Goal: Information Seeking & Learning: Understand process/instructions

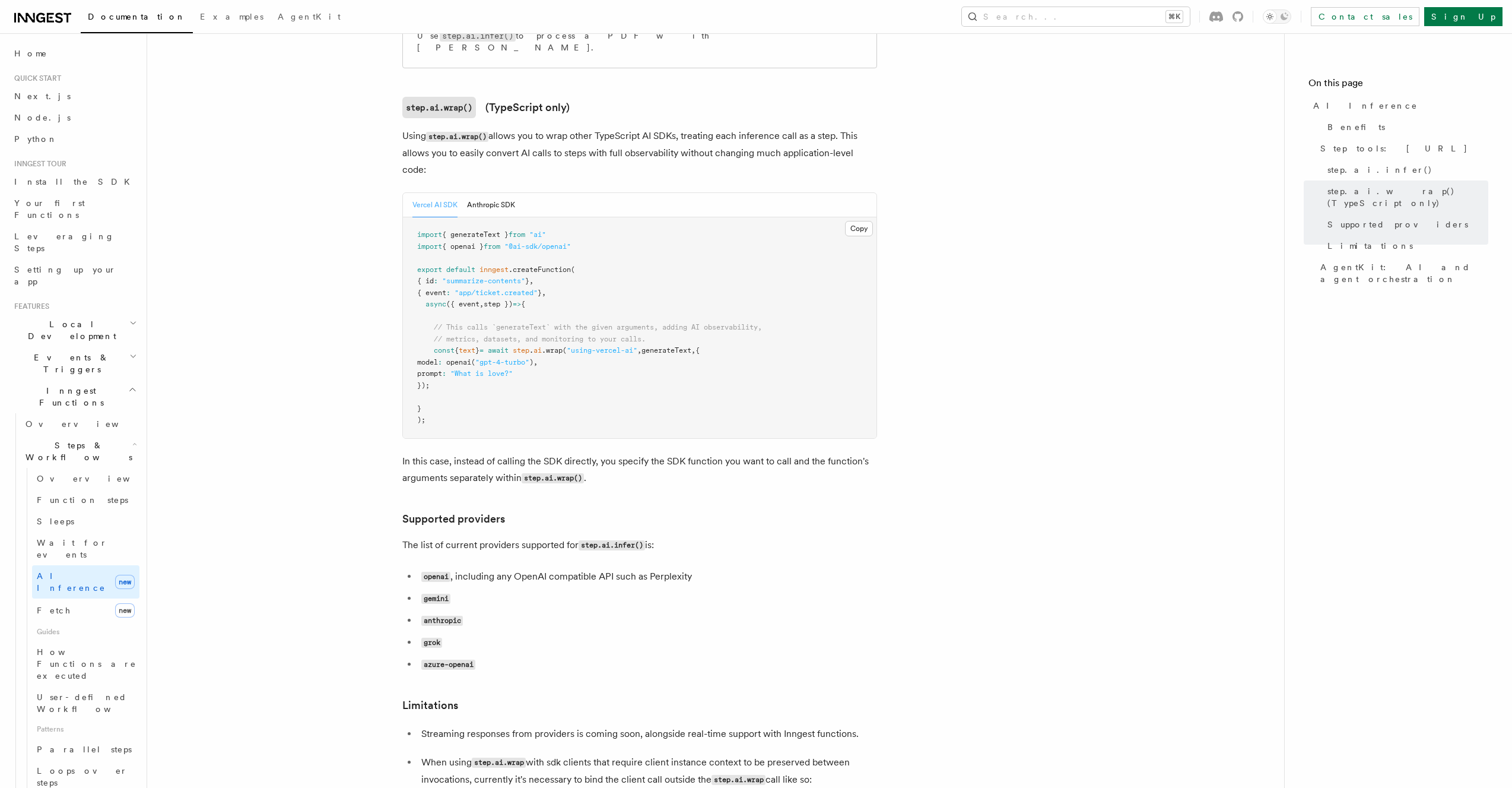
click at [595, 262] on pre "import { generateText } from "ai" import { openai } from "@ai-sdk/openai" expor…" at bounding box center [640, 327] width 474 height 221
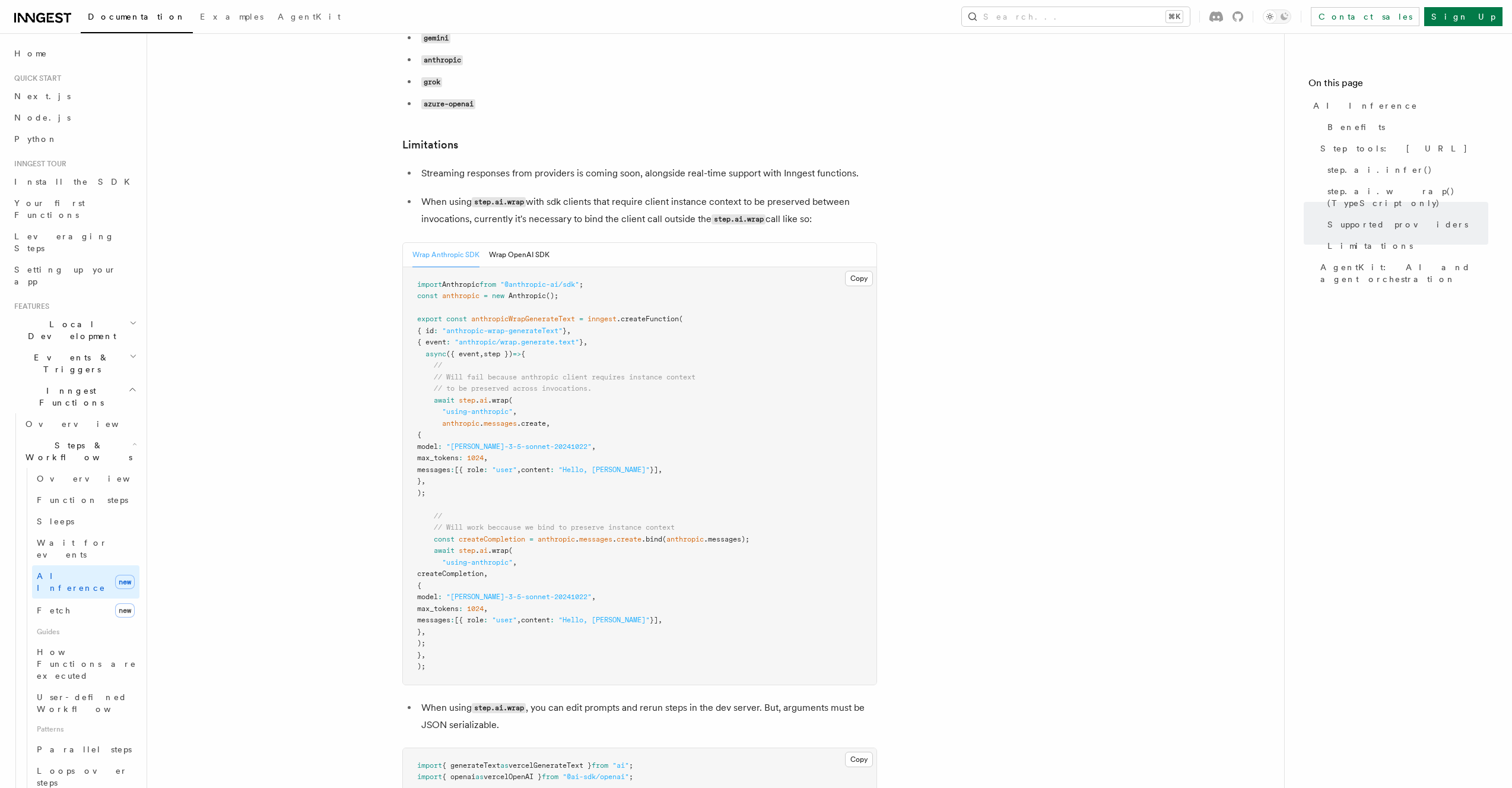
scroll to position [1672, 0]
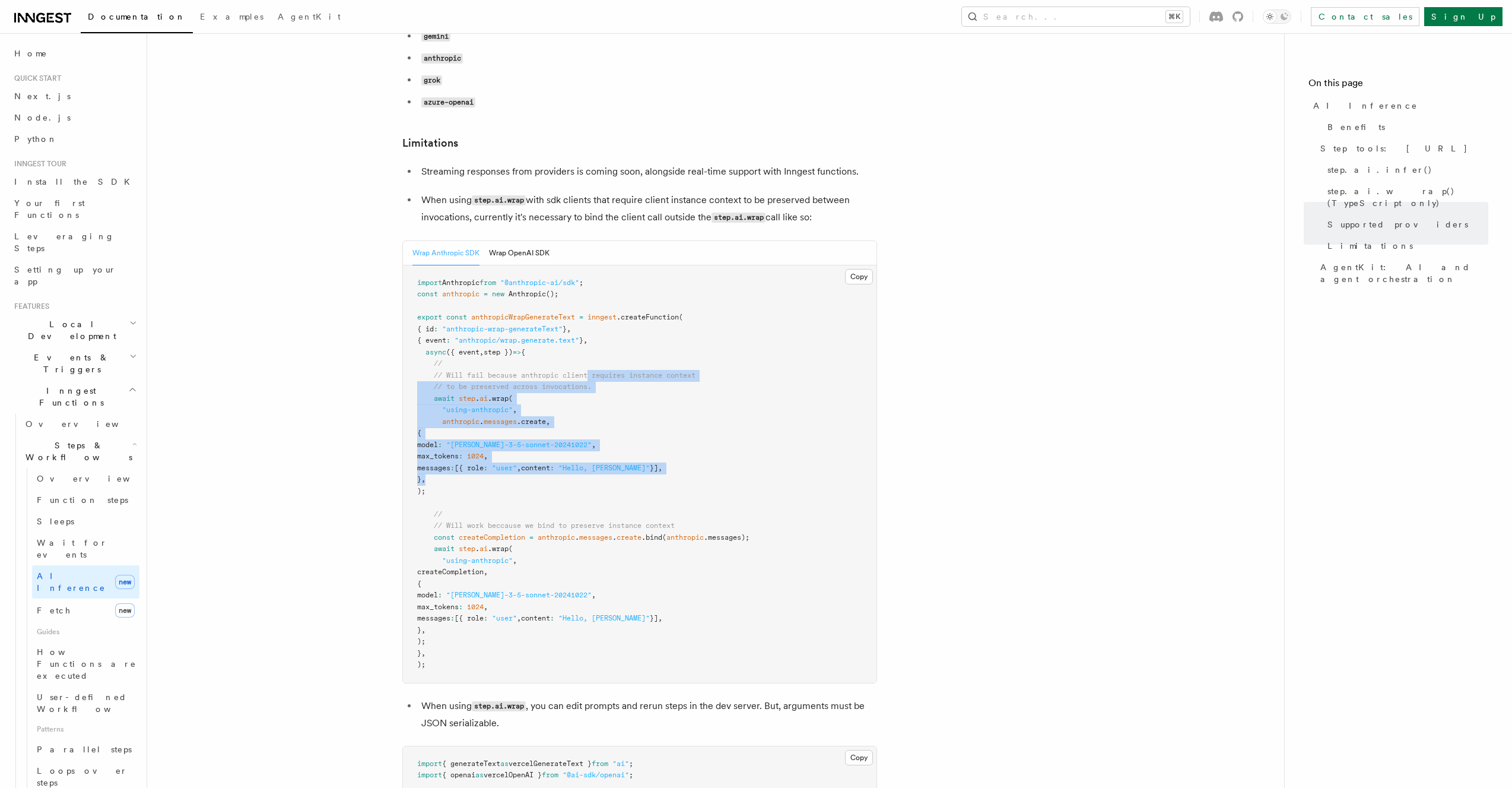
drag, startPoint x: 594, startPoint y: 428, endPoint x: 594, endPoint y: 301, distance: 127.0
click at [594, 306] on pre "import Anthropic from "@anthropic-ai/sdk" ; const anthropic = new Anthropic ();…" at bounding box center [640, 473] width 474 height 417
click at [594, 301] on pre "import Anthropic from "@anthropic-ai/sdk" ; const anthropic = new Anthropic ();…" at bounding box center [640, 473] width 474 height 417
drag, startPoint x: 632, startPoint y: 289, endPoint x: 624, endPoint y: 427, distance: 138.2
click at [624, 427] on pre "import Anthropic from "@anthropic-ai/sdk" ; const anthropic = new Anthropic ();…" at bounding box center [640, 473] width 474 height 417
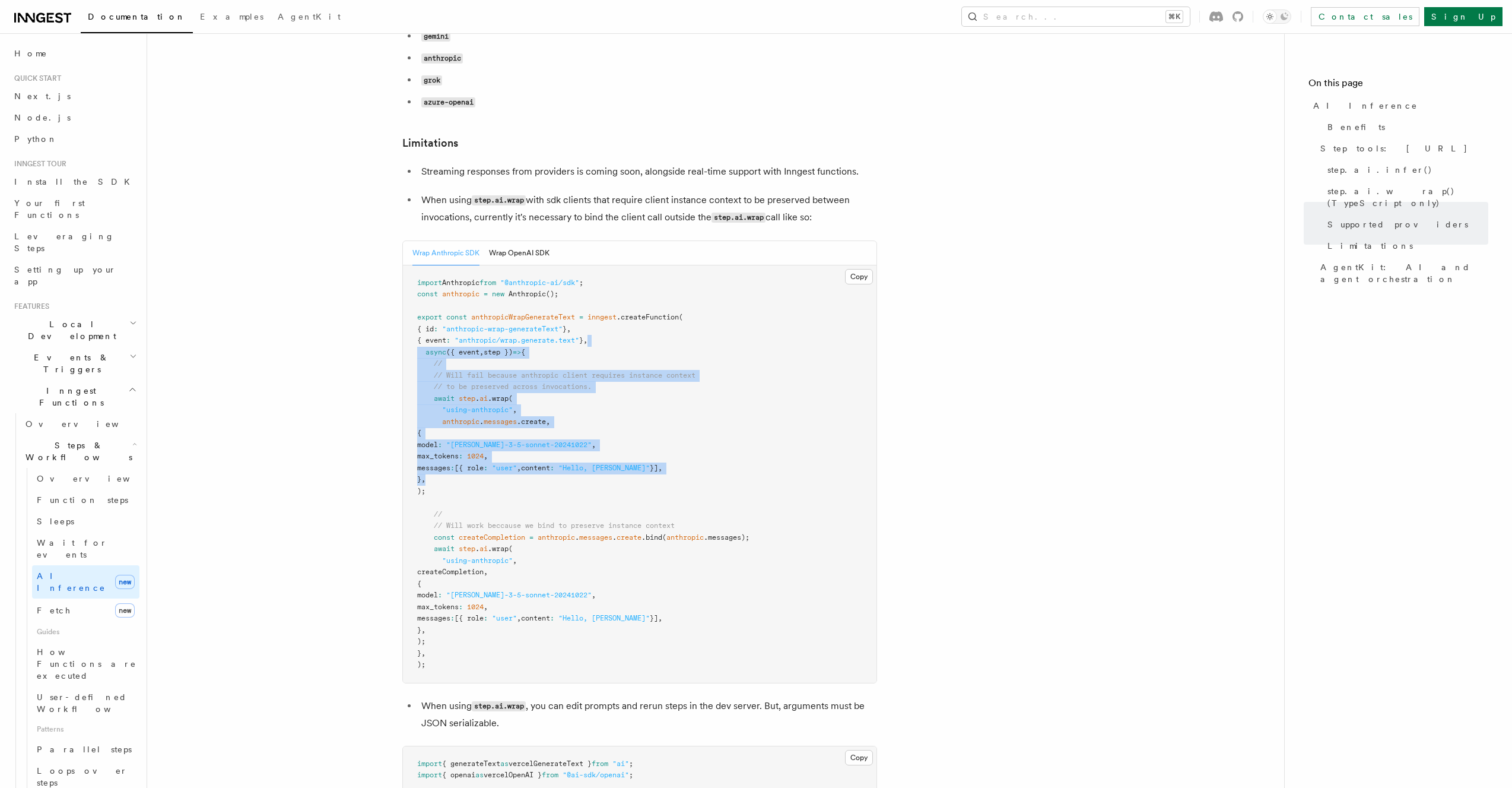
click at [624, 427] on pre "import Anthropic from "@anthropic-ai/sdk" ; const anthropic = new Anthropic ();…" at bounding box center [640, 473] width 474 height 417
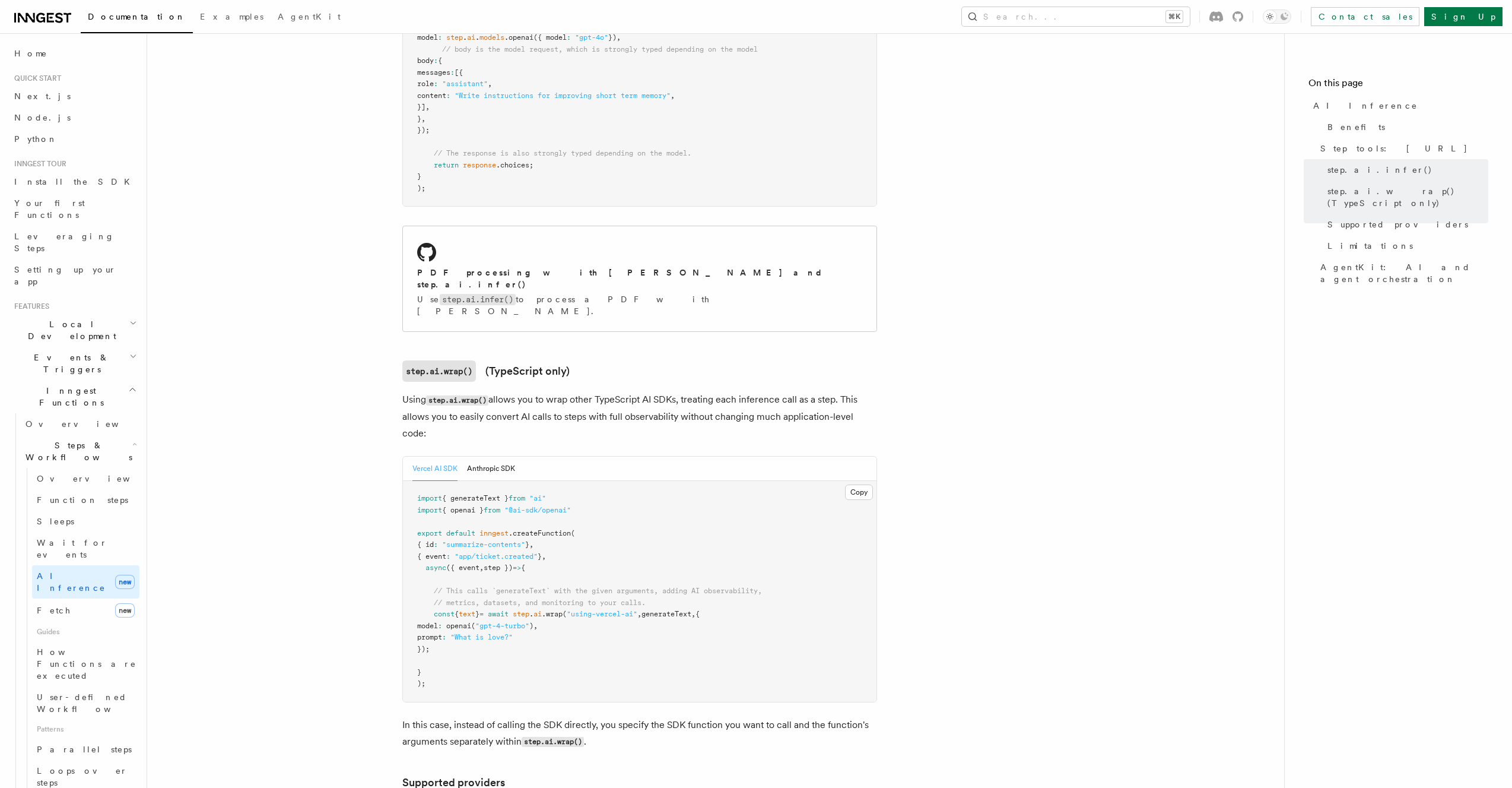
scroll to position [896, 0]
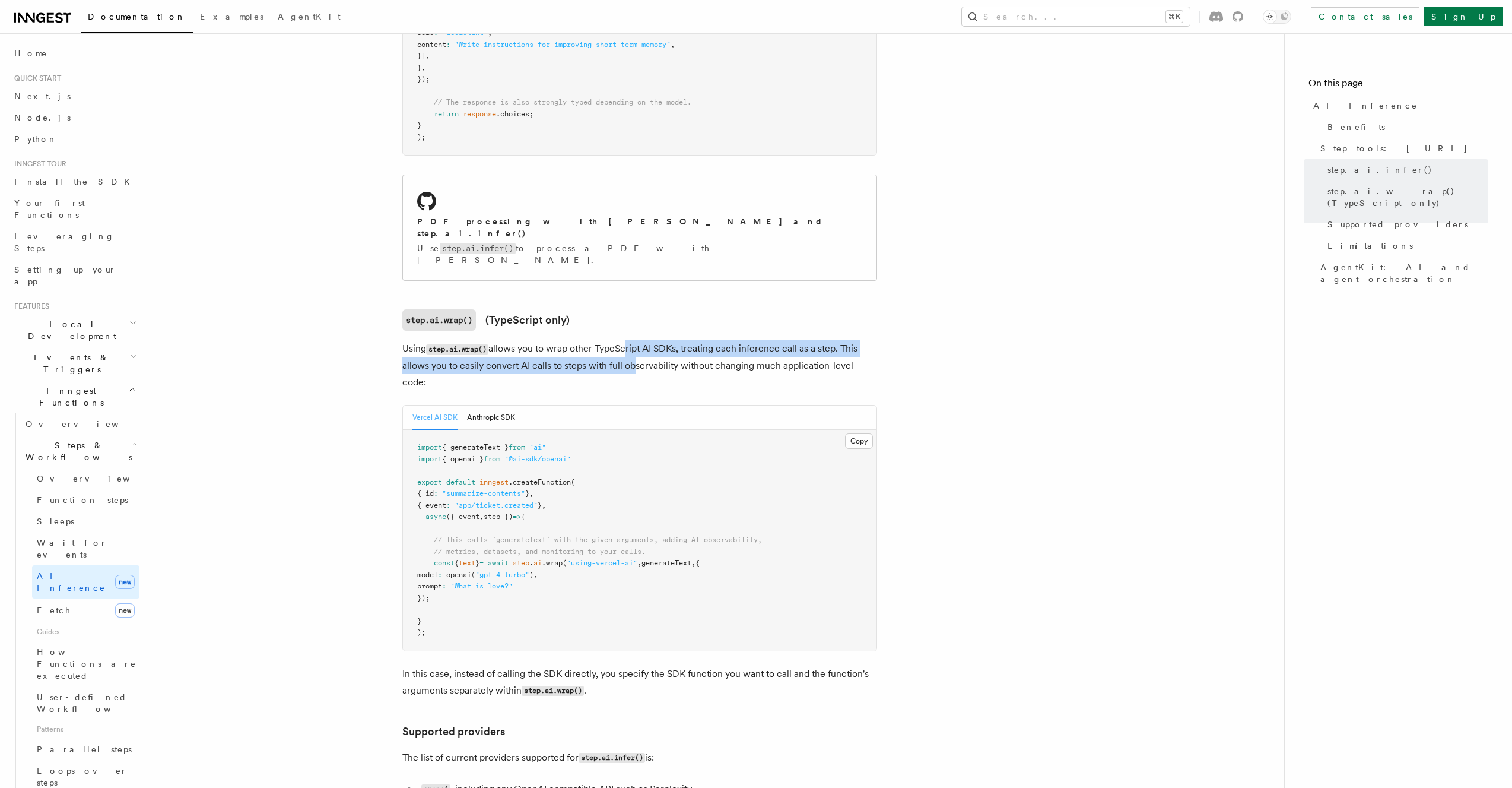
drag, startPoint x: 628, startPoint y: 301, endPoint x: 628, endPoint y: 322, distance: 21.0
click at [628, 340] on p "Using step.ai.wrap() allows you to wrap other TypeScript AI SDKs, treating each…" at bounding box center [639, 365] width 475 height 51
drag, startPoint x: 634, startPoint y: 325, endPoint x: 622, endPoint y: 300, distance: 27.7
click at [622, 340] on p "Using step.ai.wrap() allows you to wrap other TypeScript AI SDKs, treating each…" at bounding box center [639, 365] width 475 height 51
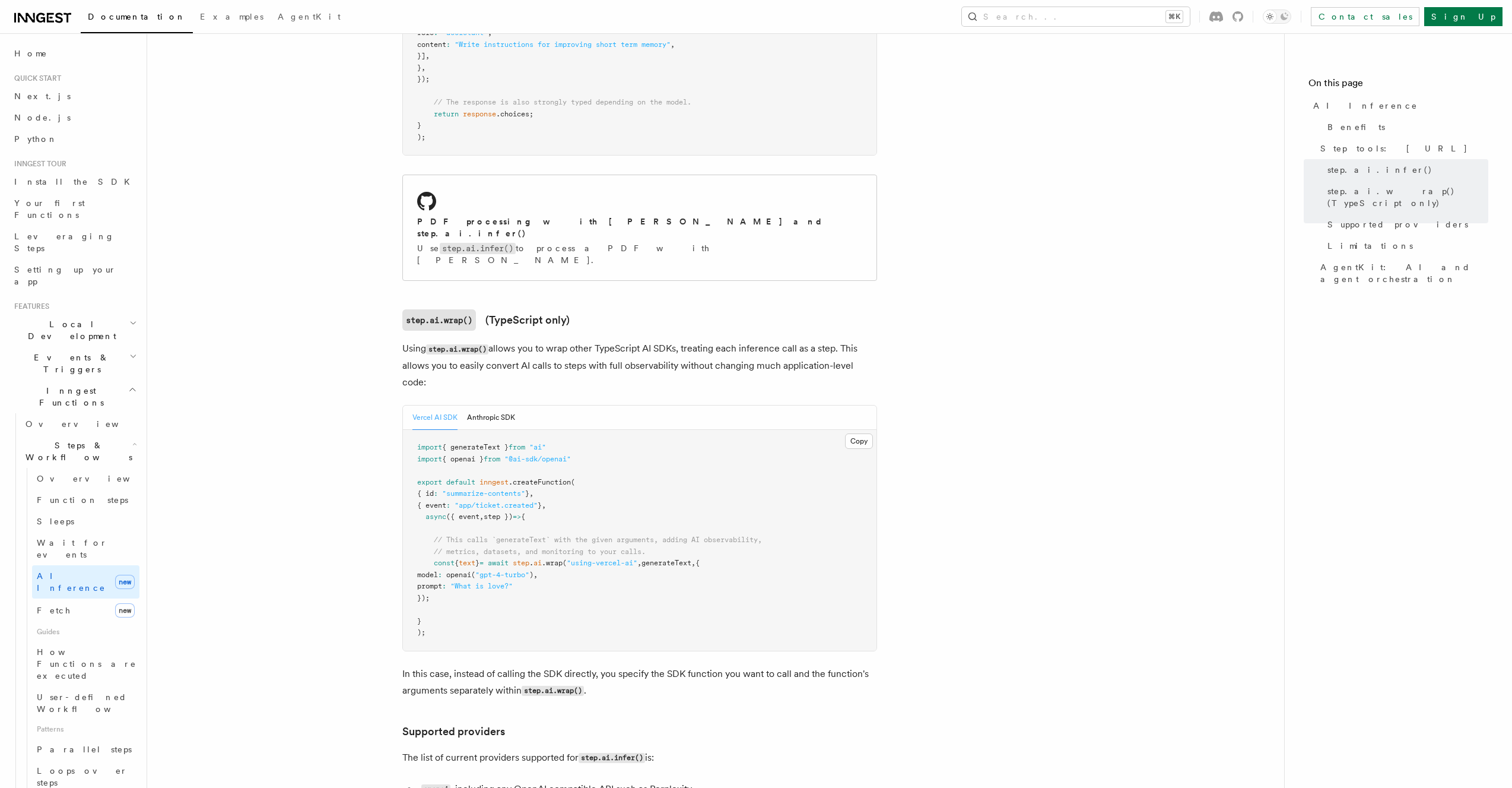
click at [622, 340] on p "Using step.ai.wrap() allows you to wrap other TypeScript AI SDKs, treating each…" at bounding box center [639, 365] width 475 height 51
drag, startPoint x: 629, startPoint y: 306, endPoint x: 635, endPoint y: 329, distance: 23.8
click at [635, 340] on p "Using step.ai.wrap() allows you to wrap other TypeScript AI SDKs, treating each…" at bounding box center [639, 365] width 475 height 51
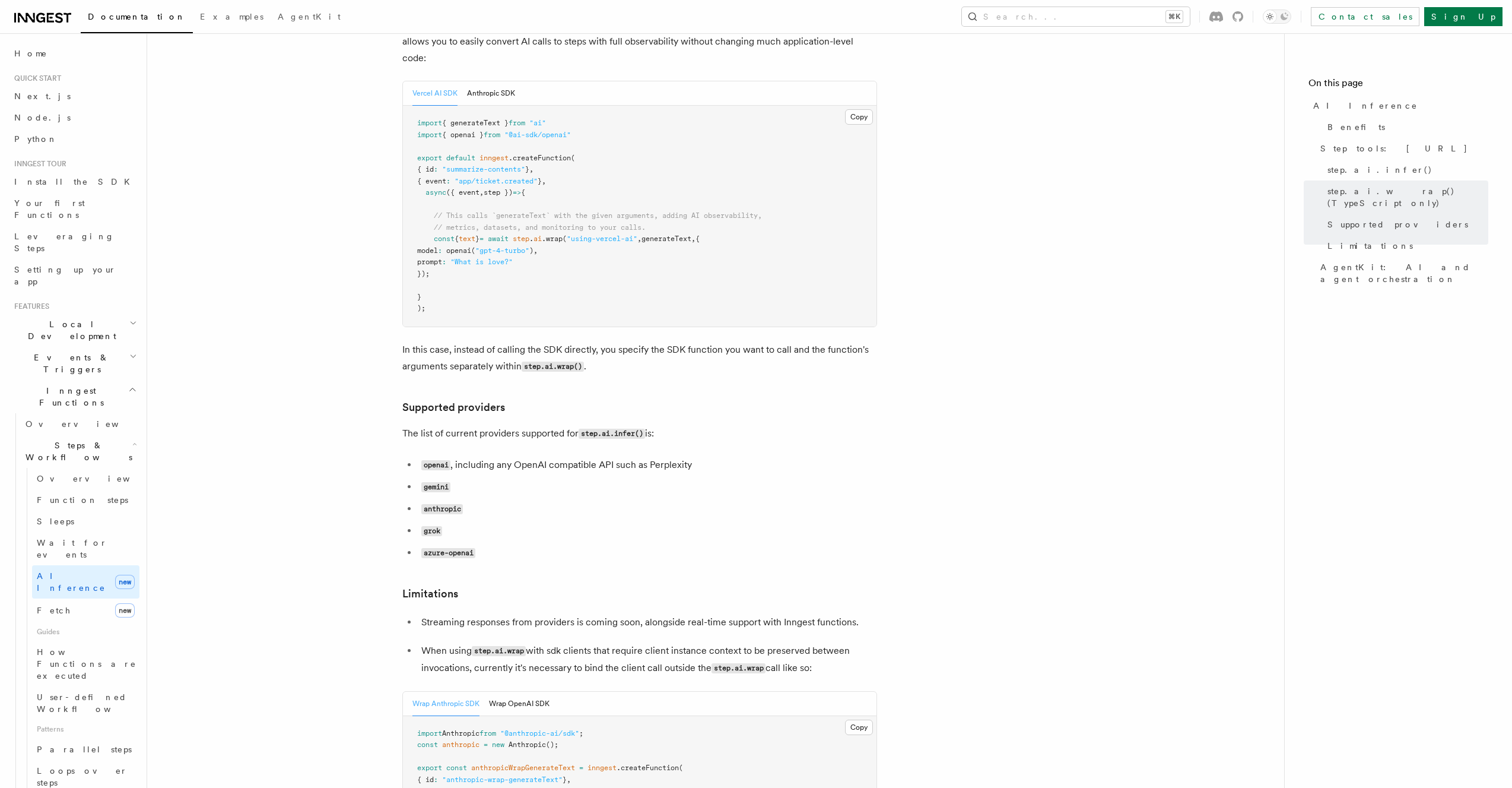
scroll to position [1291, 0]
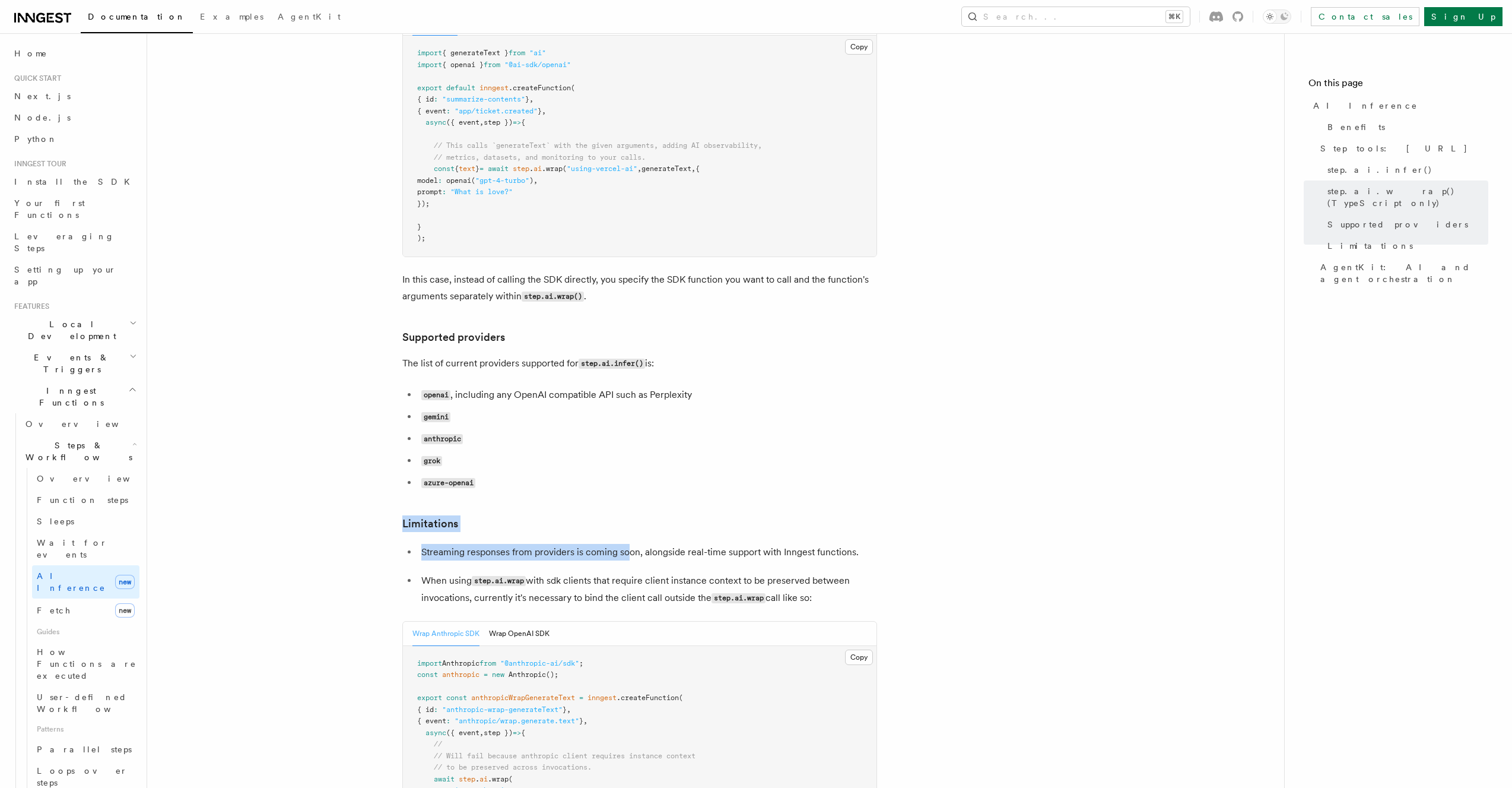
drag, startPoint x: 628, startPoint y: 500, endPoint x: 622, endPoint y: 417, distance: 83.2
click at [622, 416] on ul "openai , including any OpenAI compatible API such as Perplexity gemini anthropi…" at bounding box center [639, 439] width 475 height 105
